Goal: Information Seeking & Learning: Learn about a topic

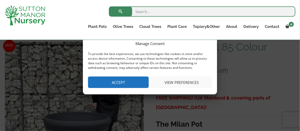
click at [132, 82] on button "Accept" at bounding box center [118, 81] width 61 height 11
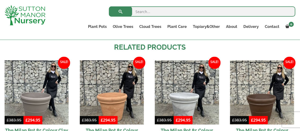
scroll to position [306, 0]
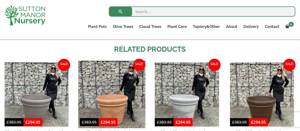
click at [115, 105] on img at bounding box center [111, 94] width 67 height 67
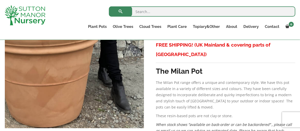
scroll to position [127, 0]
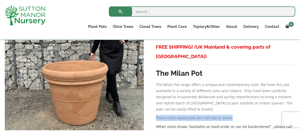
drag, startPoint x: 157, startPoint y: 107, endPoint x: 230, endPoint y: 108, distance: 73.8
click at [230, 115] on p "These resin-based pots are not clay or stone." at bounding box center [226, 118] width 140 height 6
copy p "These resin-based pots are not clay or stone."
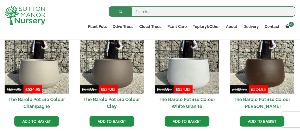
scroll to position [440, 0]
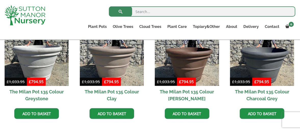
scroll to position [332, 0]
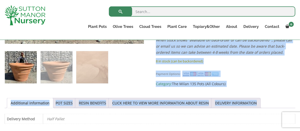
scroll to position [219, 0]
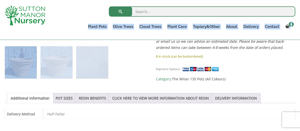
drag, startPoint x: 156, startPoint y: 75, endPoint x: 231, endPoint y: 34, distance: 84.8
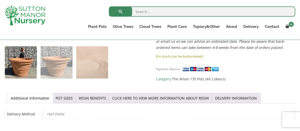
click at [249, 76] on span "Category: The Milan 135 Pots (All Colours)" at bounding box center [226, 79] width 140 height 6
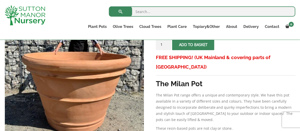
scroll to position [116, 0]
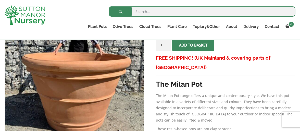
drag, startPoint x: 159, startPoint y: 85, endPoint x: 204, endPoint y: 95, distance: 46.6
click at [212, 98] on p "The Milan Pot range offers a unique and contemporary style. We have this pot av…" at bounding box center [226, 107] width 140 height 31
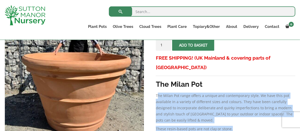
drag, startPoint x: 158, startPoint y: 86, endPoint x: 224, endPoint y: 112, distance: 70.5
click at [230, 119] on div "FREE SHIPPING! (UK Mainland & covering parts of Scotland) The Milan Pot The Mil…" at bounding box center [226, 104] width 140 height 102
copy div "he Milan Pot range offers a unique and contemporary style. We have this pot ava…"
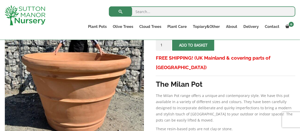
click at [216, 79] on h3 "The Milan Pot" at bounding box center [226, 83] width 140 height 9
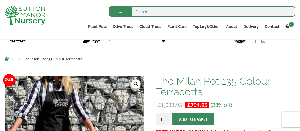
scroll to position [40, 0]
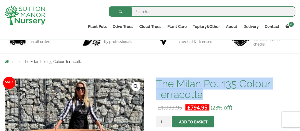
drag, startPoint x: 158, startPoint y: 82, endPoint x: 212, endPoint y: 92, distance: 54.5
click at [215, 93] on h1 "The Milan Pot 135 Colour Terracotta" at bounding box center [226, 88] width 140 height 21
copy h1 "The Milan Pot 135 Colour Terracotta"
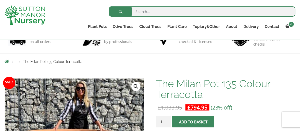
click at [8, 31] on div "Search for: Plant Pots Resin Bonded Pots The Amalfi Pots The Milan Pots The Cap…" at bounding box center [150, 20] width 300 height 40
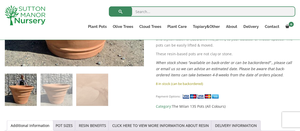
scroll to position [193, 0]
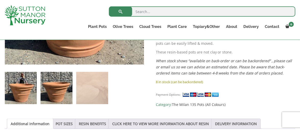
click at [58, 85] on img at bounding box center [57, 88] width 32 height 32
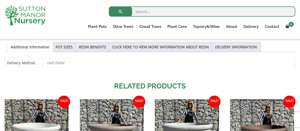
scroll to position [270, 0]
